Goal: Task Accomplishment & Management: Use online tool/utility

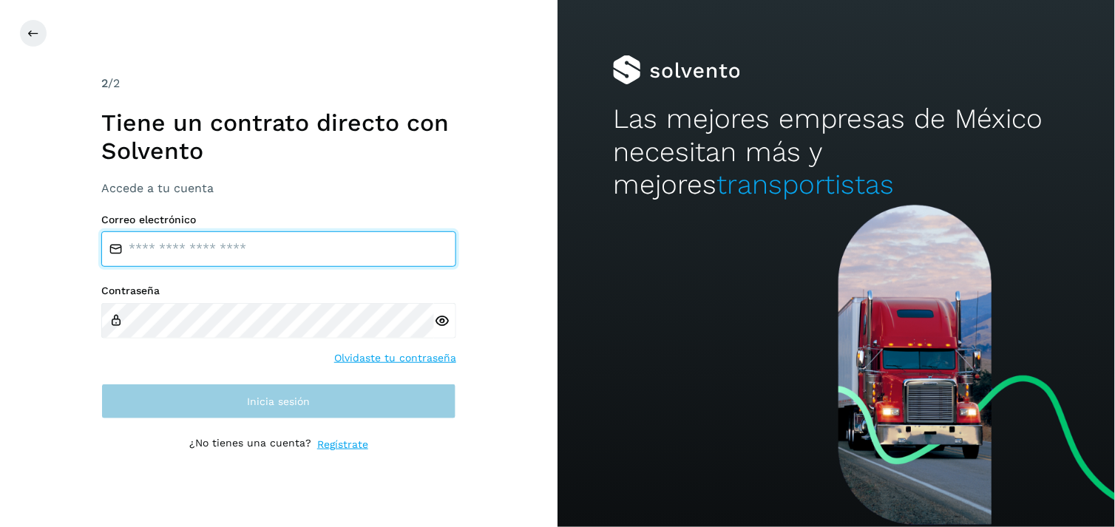
type input "**********"
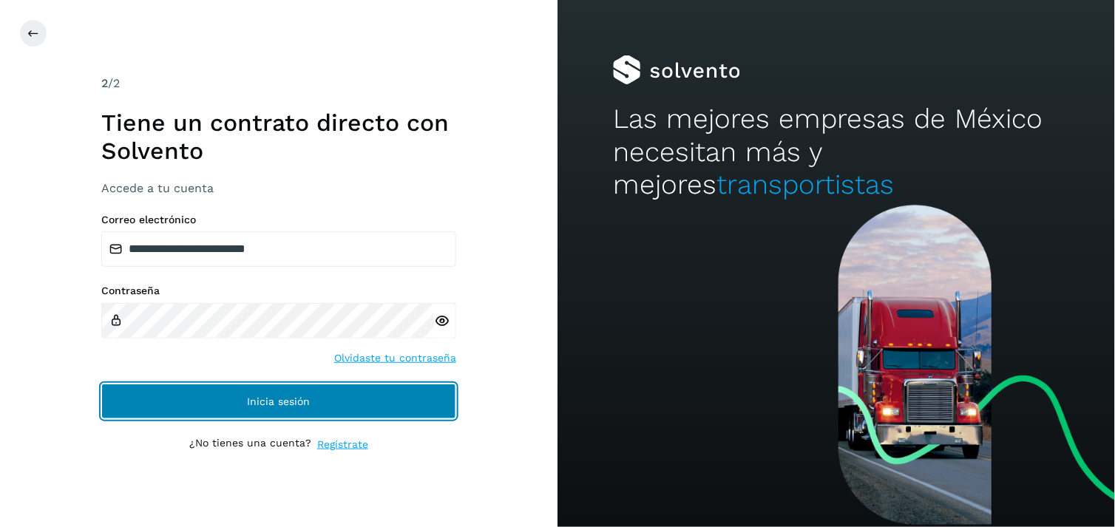
click at [427, 412] on button "Inicia sesión" at bounding box center [278, 401] width 355 height 35
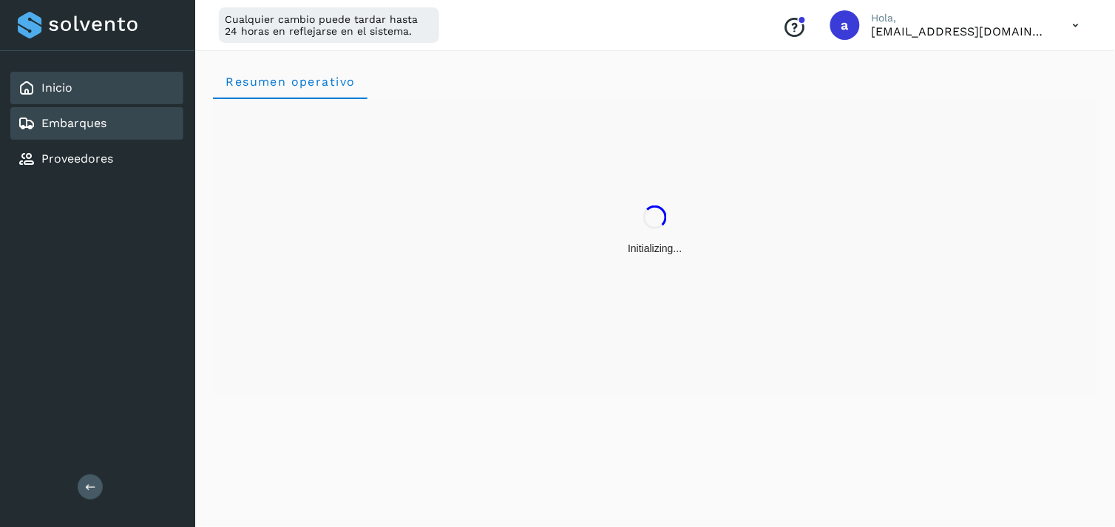
click at [123, 119] on div "Embarques" at bounding box center [96, 123] width 173 height 33
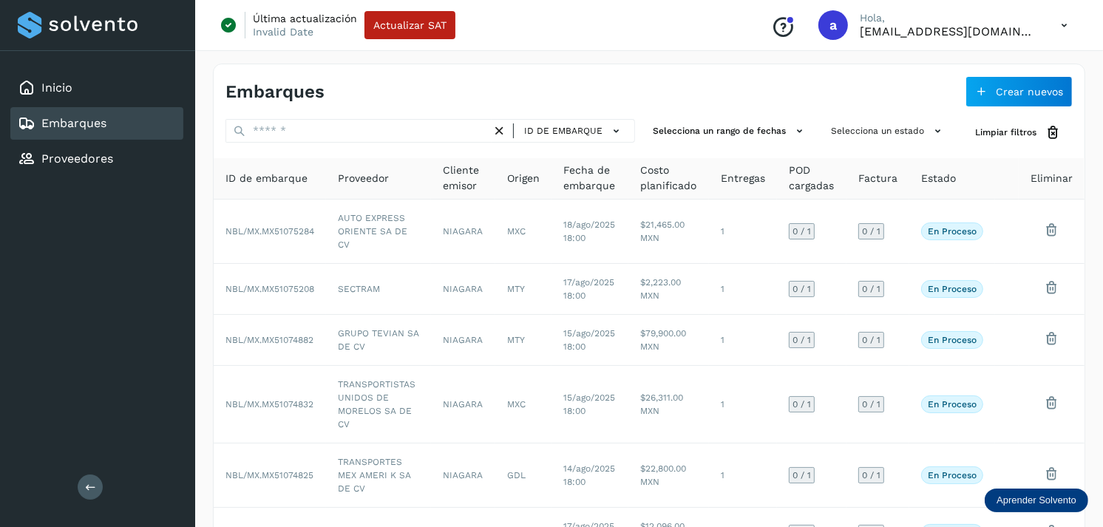
click at [1078, 18] on icon at bounding box center [1064, 25] width 30 height 30
click at [1099, 111] on div at bounding box center [551, 263] width 1103 height 527
click at [1051, 93] on span "Crear nuevos" at bounding box center [1029, 92] width 67 height 10
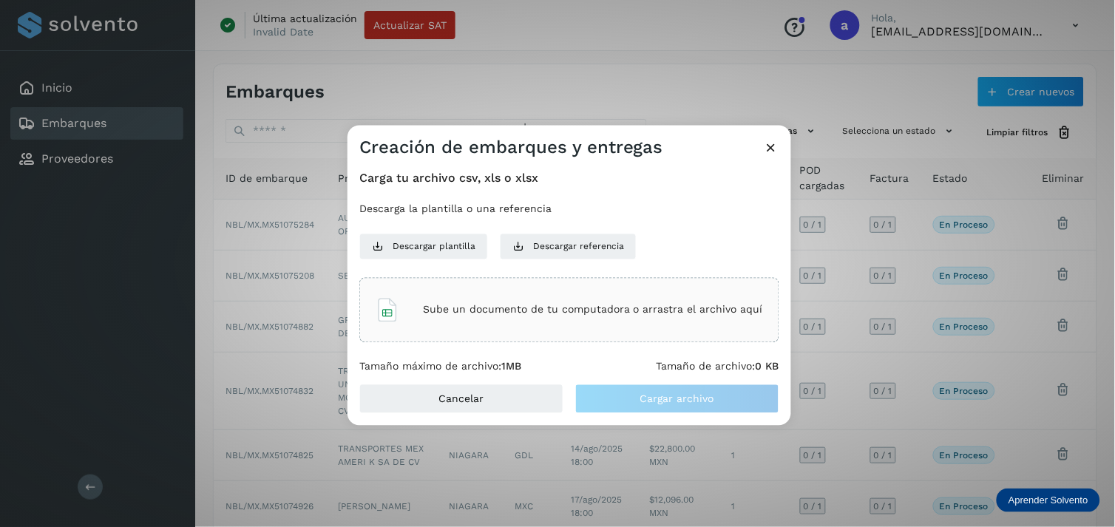
click at [774, 142] on icon at bounding box center [772, 148] width 16 height 16
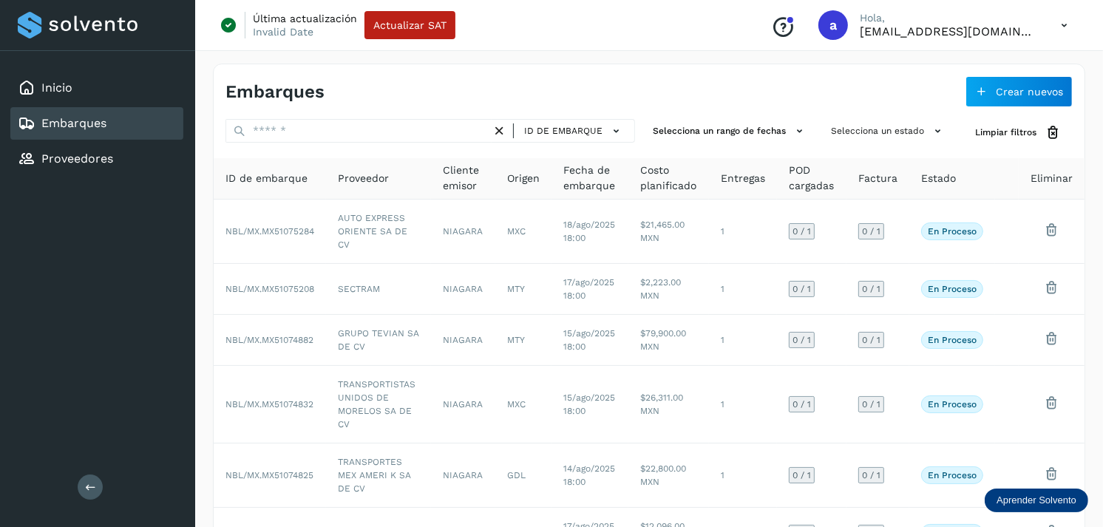
click at [742, 37] on div "Última actualización Invalid Date Actualizar SAT Conoce nuestros beneficios a H…" at bounding box center [649, 25] width 908 height 51
click at [1043, 140] on button "Limpiar filtros" at bounding box center [1017, 132] width 109 height 27
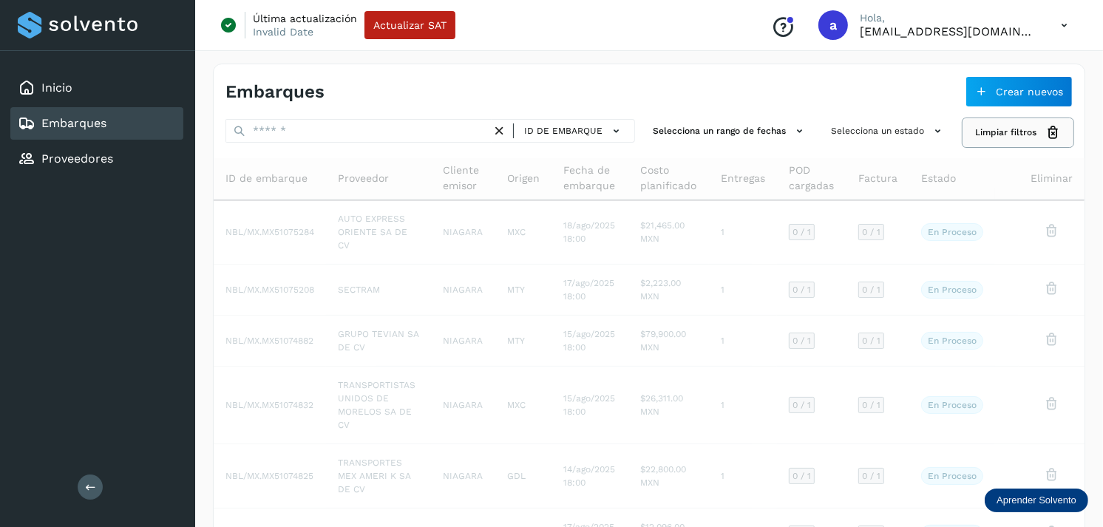
click at [1043, 140] on button "Limpiar filtros" at bounding box center [1017, 132] width 109 height 27
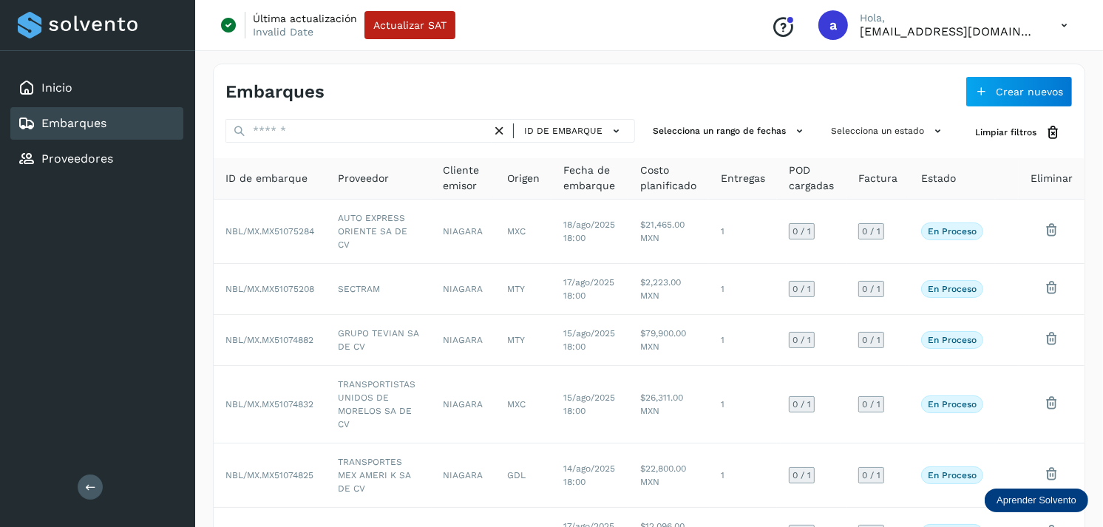
click at [797, 85] on div "Embarques Crear nuevos" at bounding box center [649, 85] width 871 height 43
